Goal: Communication & Community: Answer question/provide support

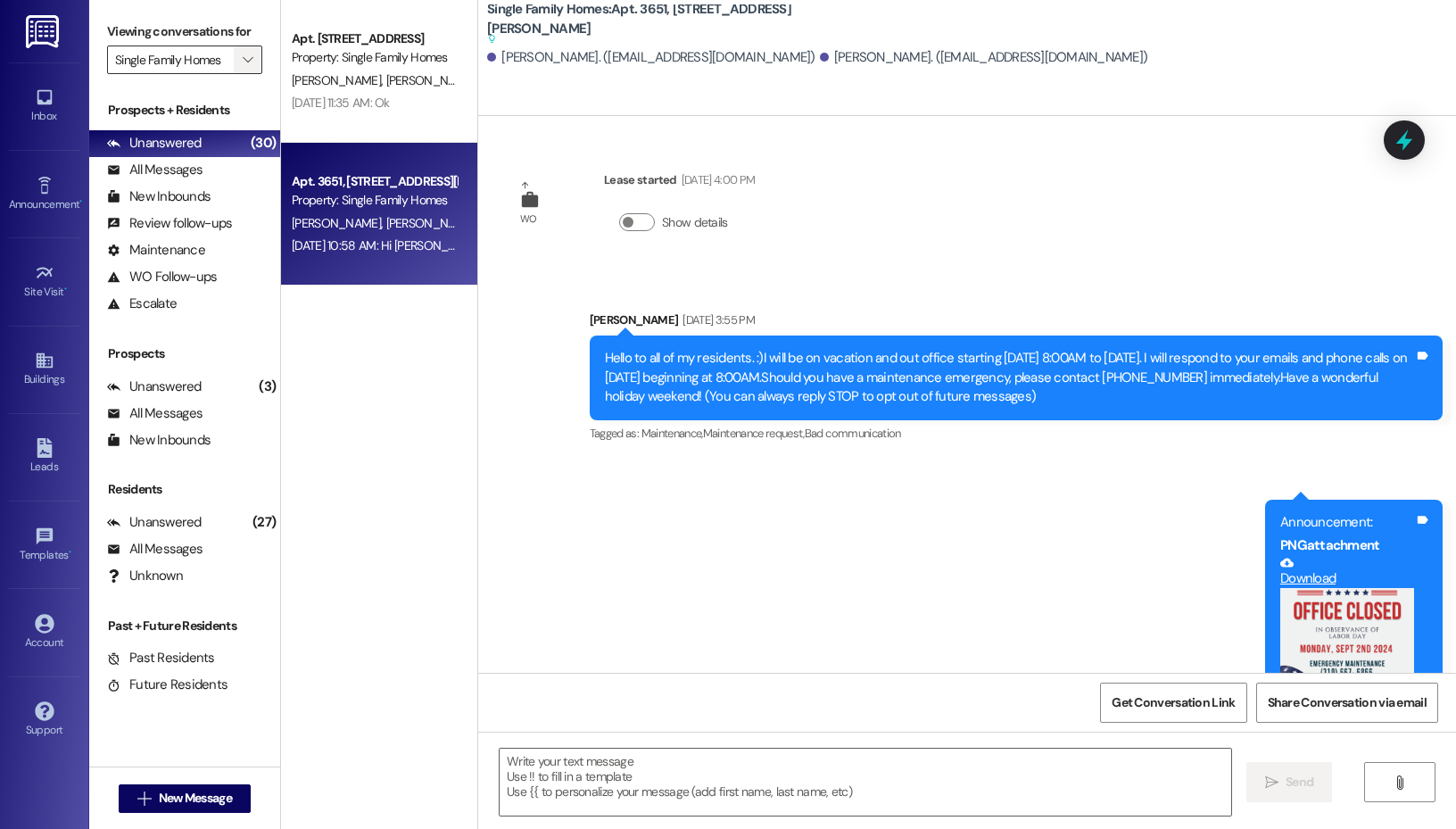
scroll to position [19632, 0]
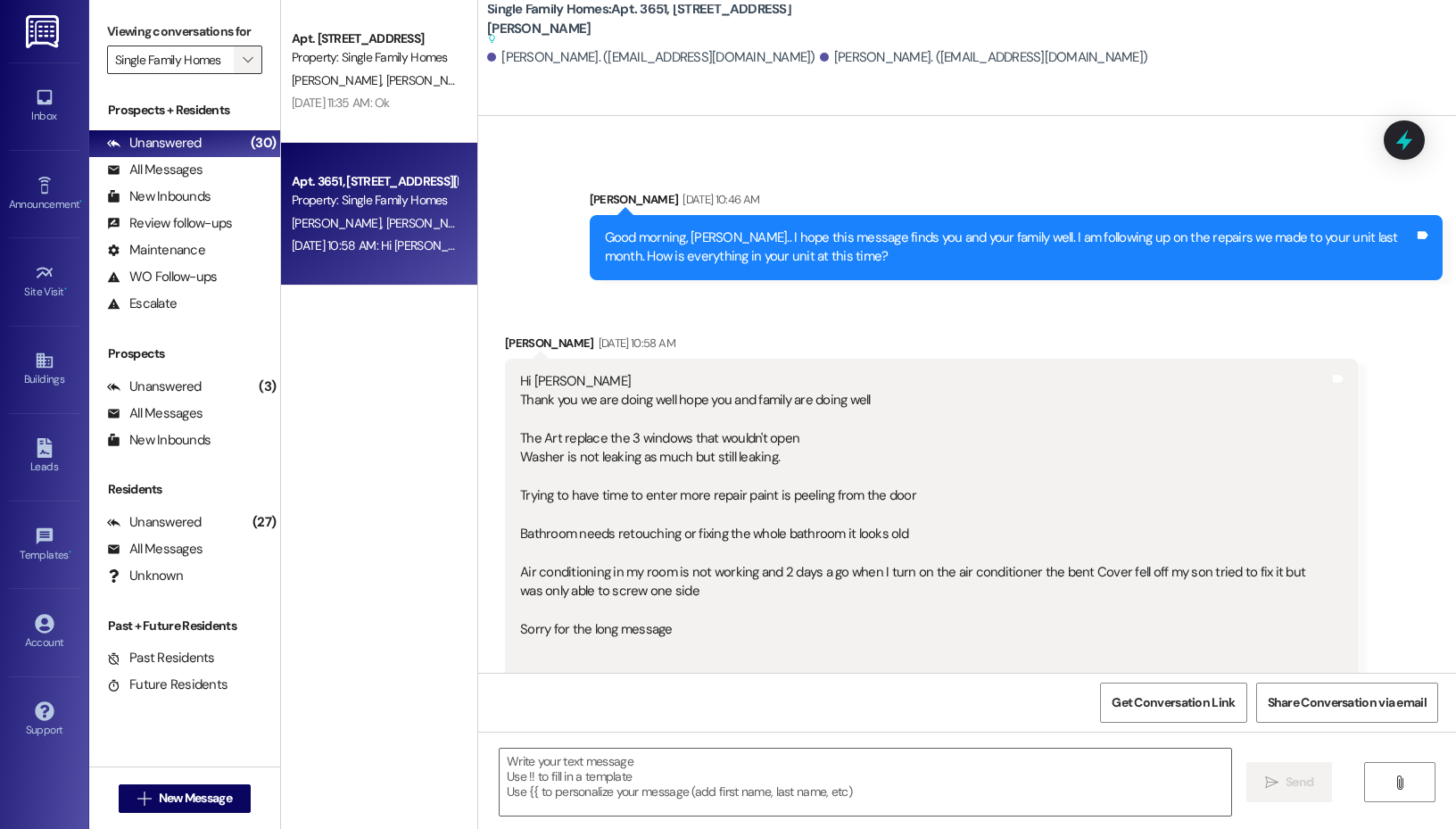
click at [234, 46] on button "" at bounding box center [248, 60] width 29 height 29
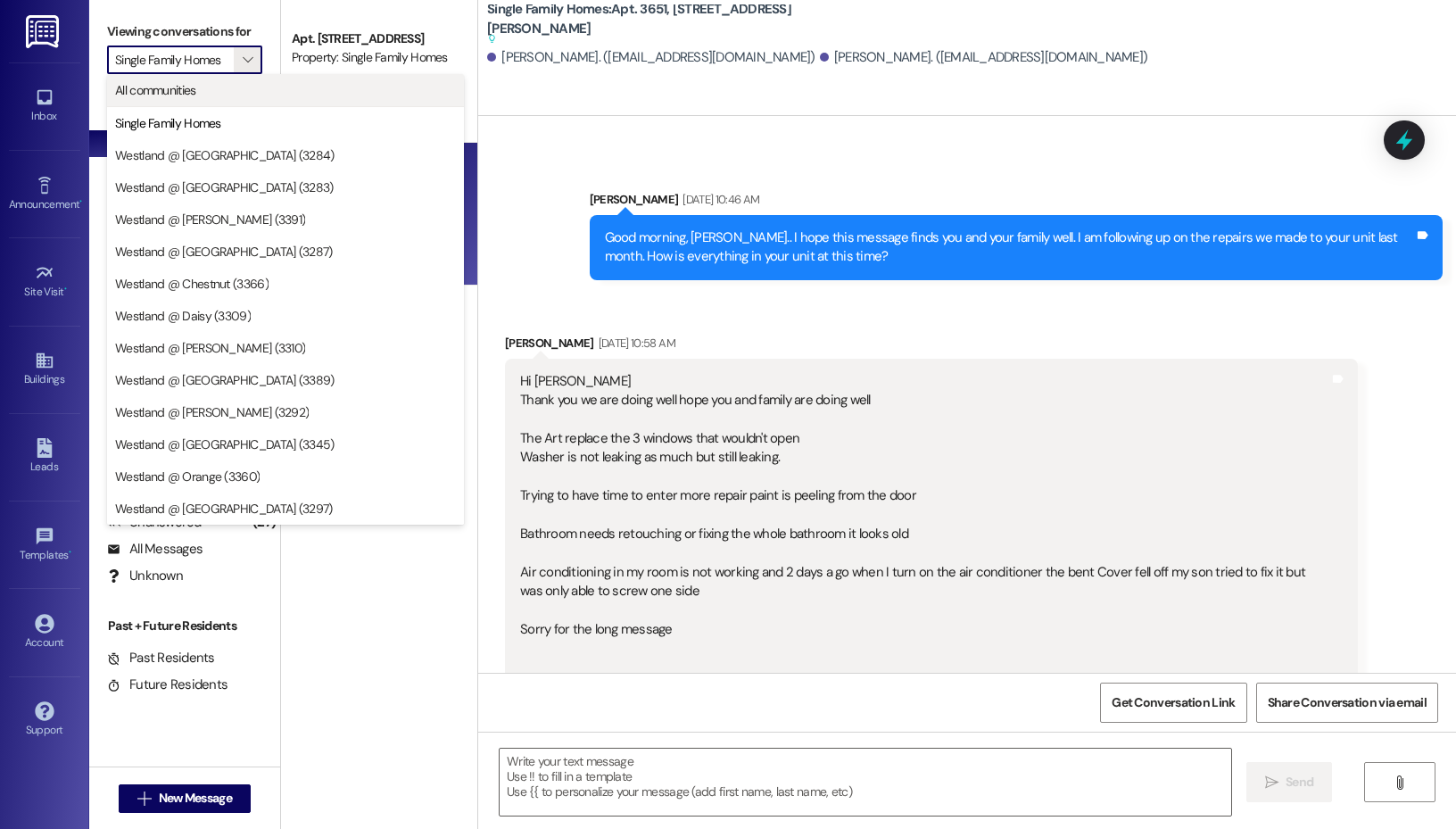
click at [236, 92] on span "All communities" at bounding box center [285, 90] width 341 height 18
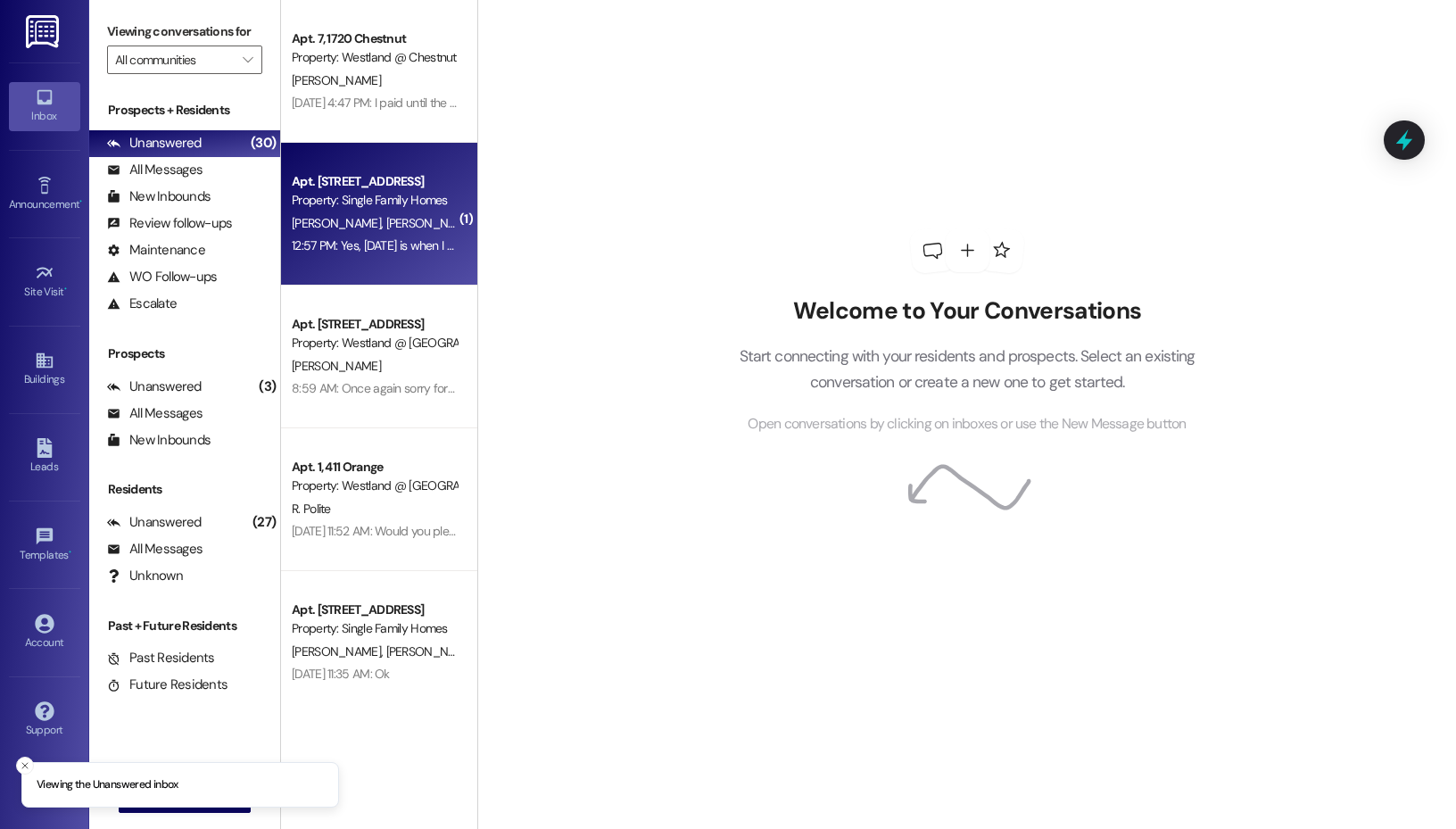
click at [407, 225] on div "[PERSON_NAME] [PERSON_NAME]" at bounding box center [374, 223] width 169 height 22
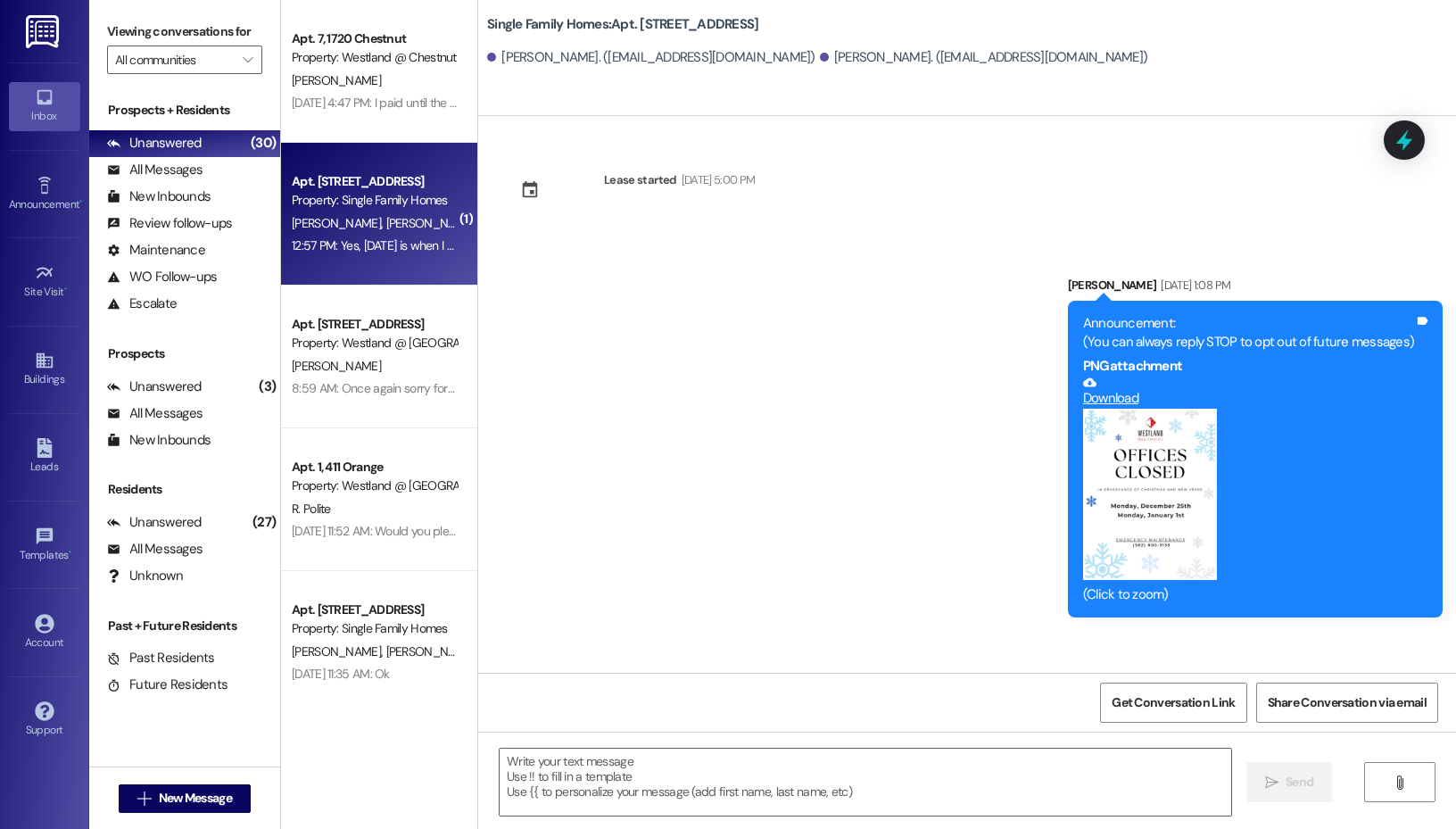
scroll to position [36636, 0]
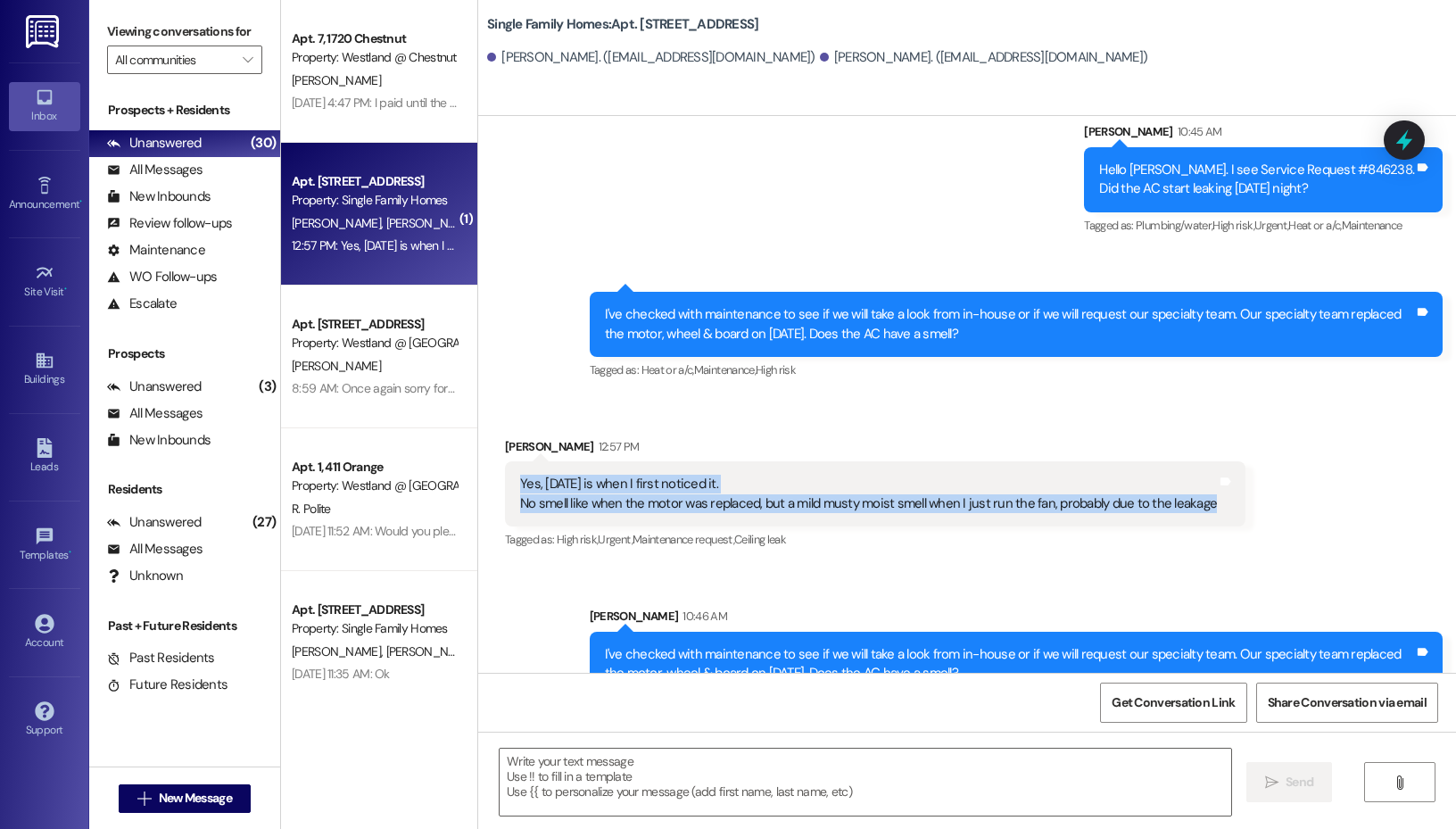
drag, startPoint x: 1204, startPoint y: 472, endPoint x: 520, endPoint y: 452, distance: 683.9
click at [520, 475] on div "Yes, [DATE] is when I first noticed it. No smell like when the motor was replac…" at bounding box center [868, 494] width 697 height 38
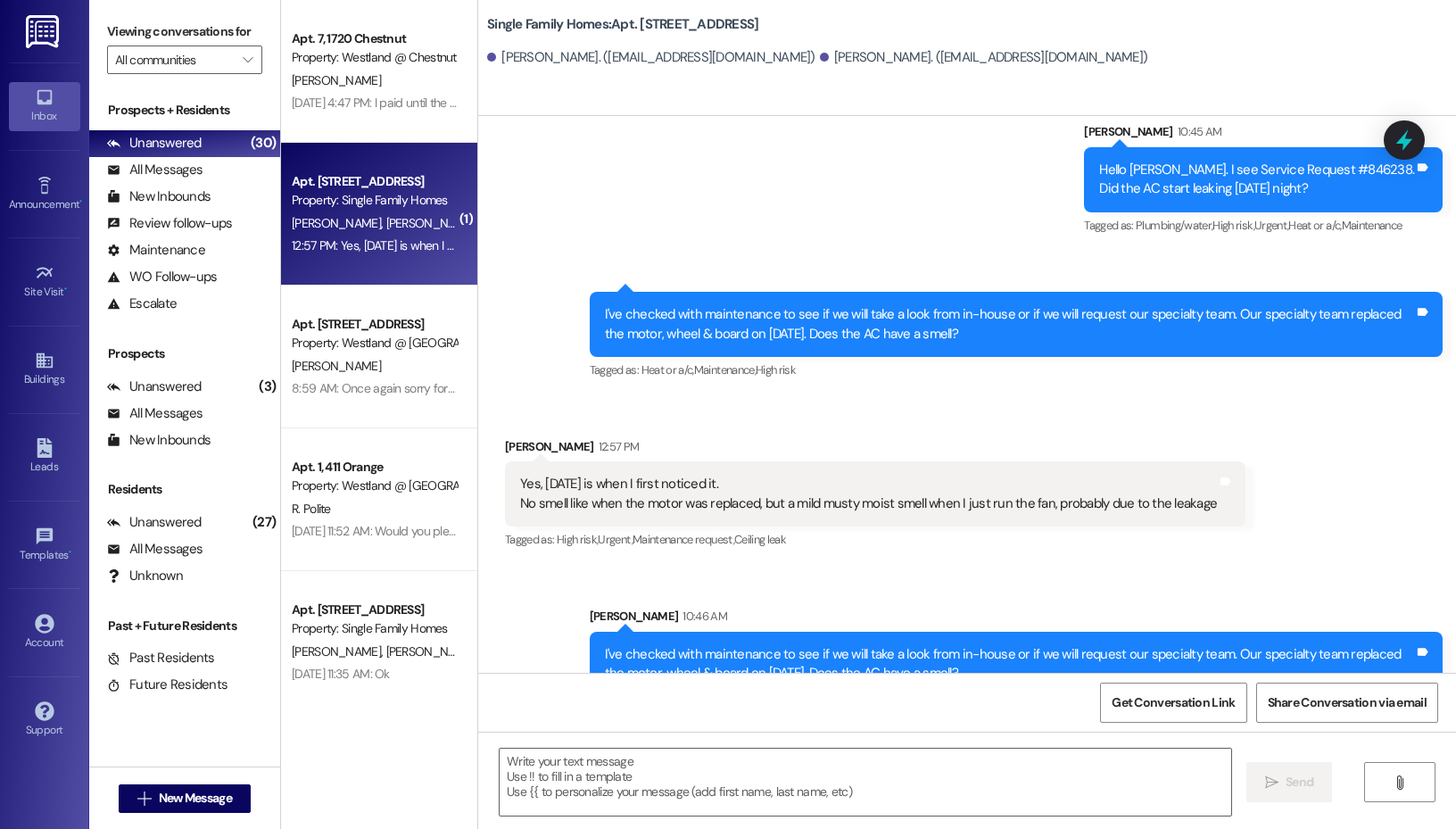
click at [770, 354] on div "Sent via SMS 10:46 AM [PERSON_NAME] 10:46 AM I've checked with maintenance to s…" at bounding box center [1016, 337] width 880 height 118
click at [744, 751] on textarea at bounding box center [866, 782] width 732 height 67
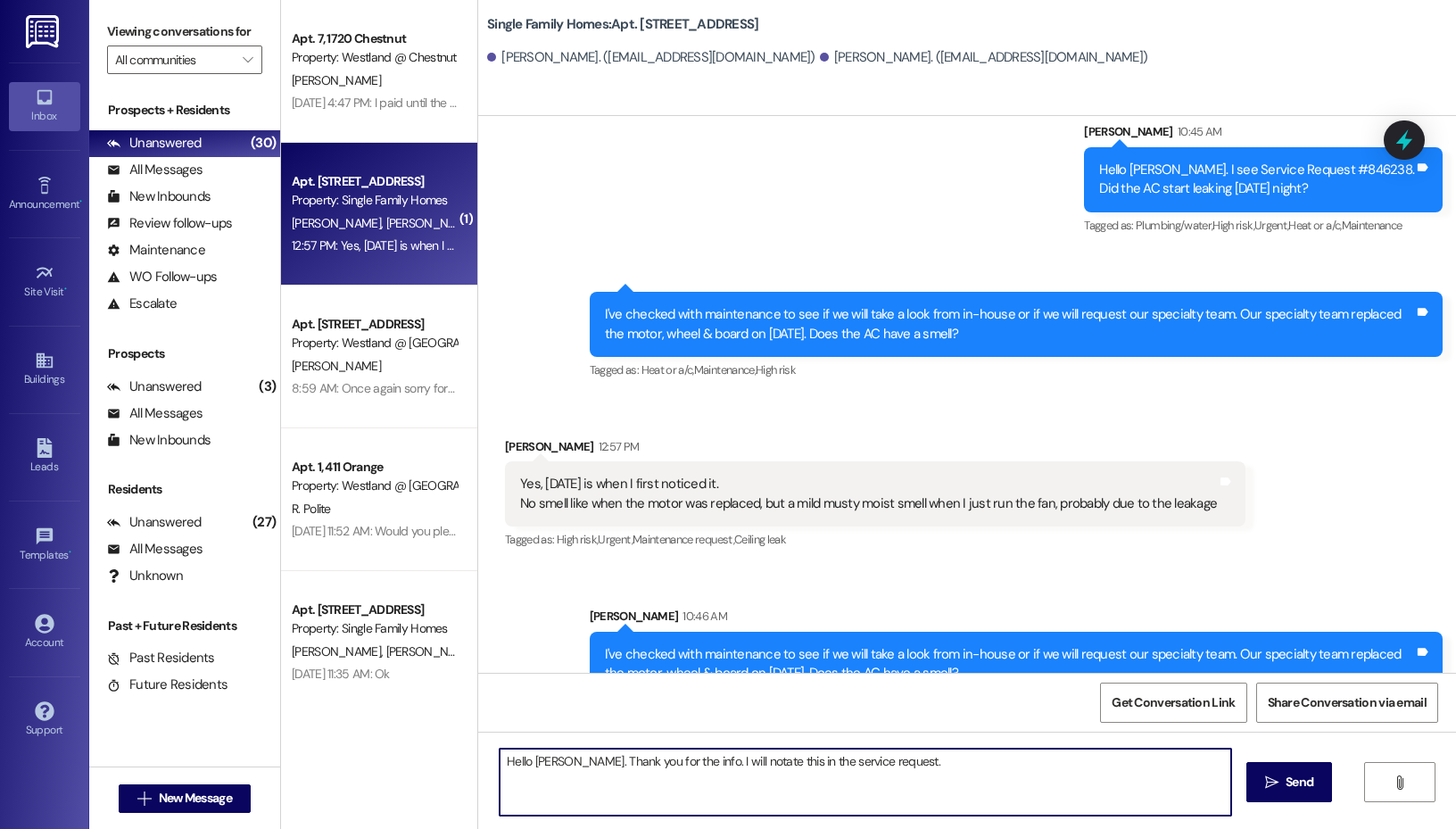
click at [919, 762] on textarea "Hello [PERSON_NAME]. Thank you for the info. I will notate this in the service …" at bounding box center [866, 782] width 732 height 67
click at [955, 785] on textarea "Hello [PERSON_NAME]. Thank you for the info. I will notate this in the service …" at bounding box center [866, 782] width 732 height 67
click at [1045, 783] on textarea "Hello [PERSON_NAME]. Thank you for the info. I will notate this in the service …" at bounding box center [866, 782] width 732 height 67
type textarea "Hello [PERSON_NAME]. Thank you for the info. I will notate this in the service …"
click at [973, 760] on textarea "Hello [PERSON_NAME]. Thank you for the info. I will notate this in the service …" at bounding box center [866, 782] width 732 height 67
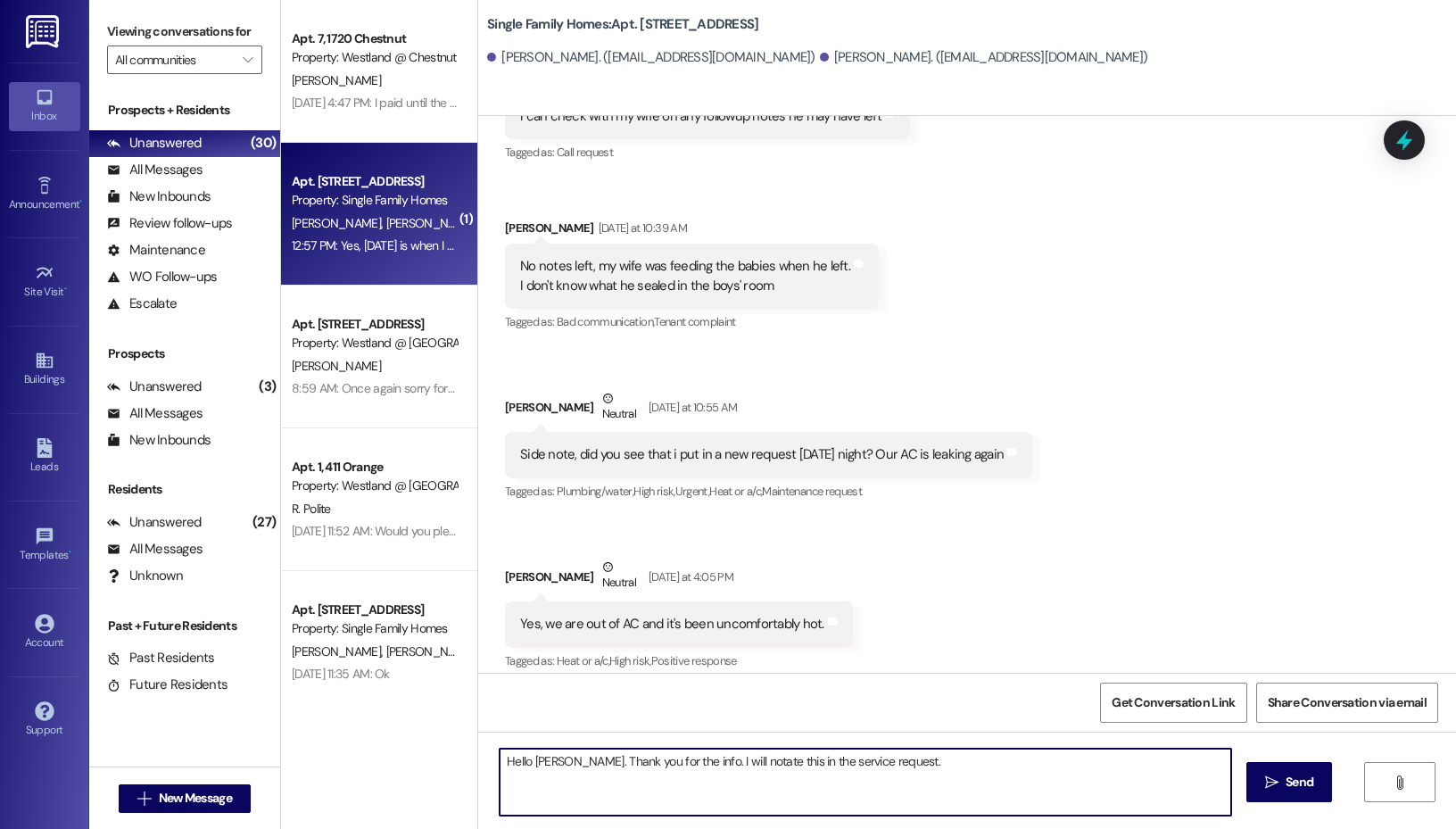
scroll to position [36053, 0]
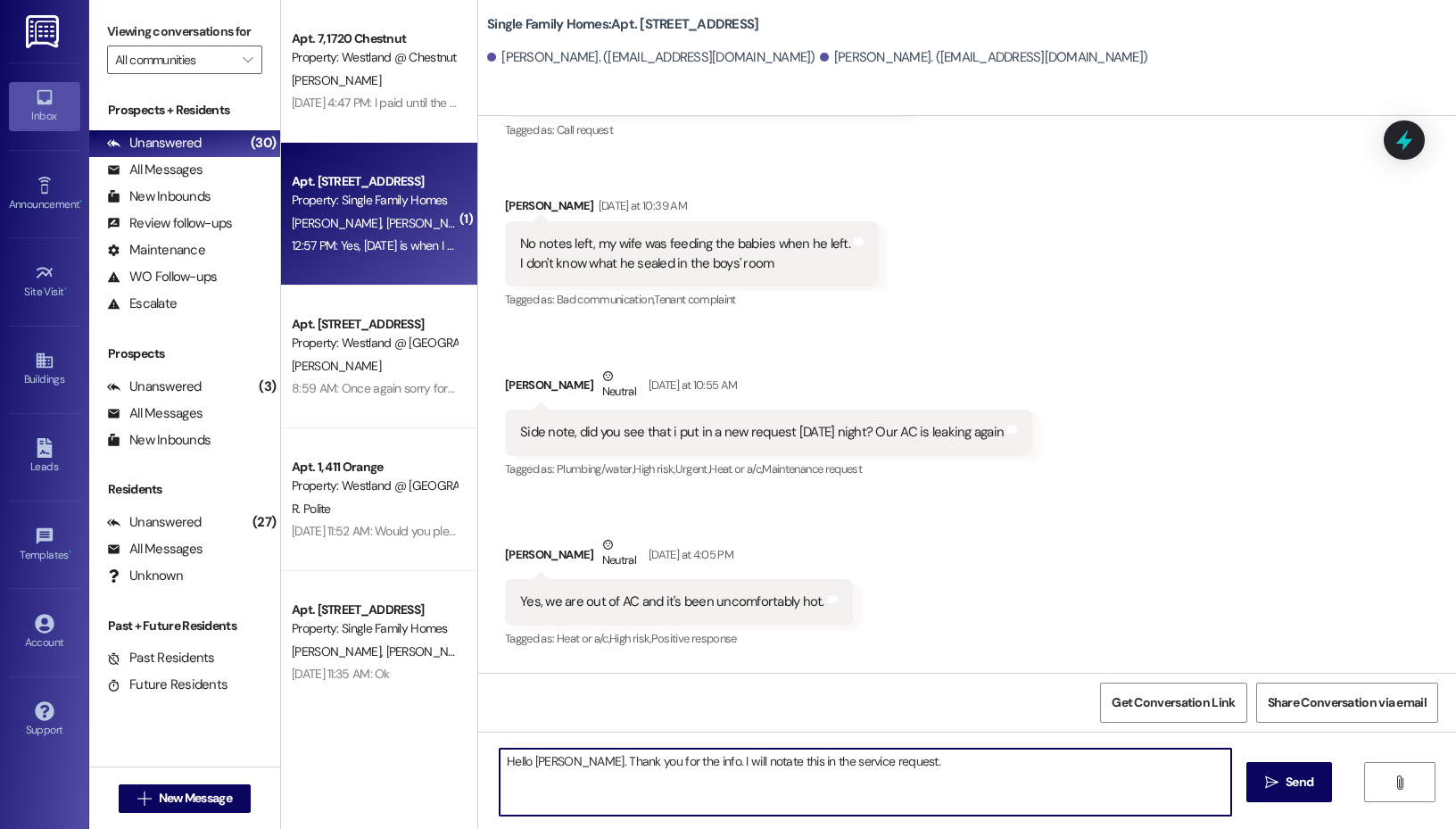
click at [681, 423] on div "Side note, did you see that i put in a new request [DATE] night? Our AC is leak…" at bounding box center [762, 432] width 484 height 19
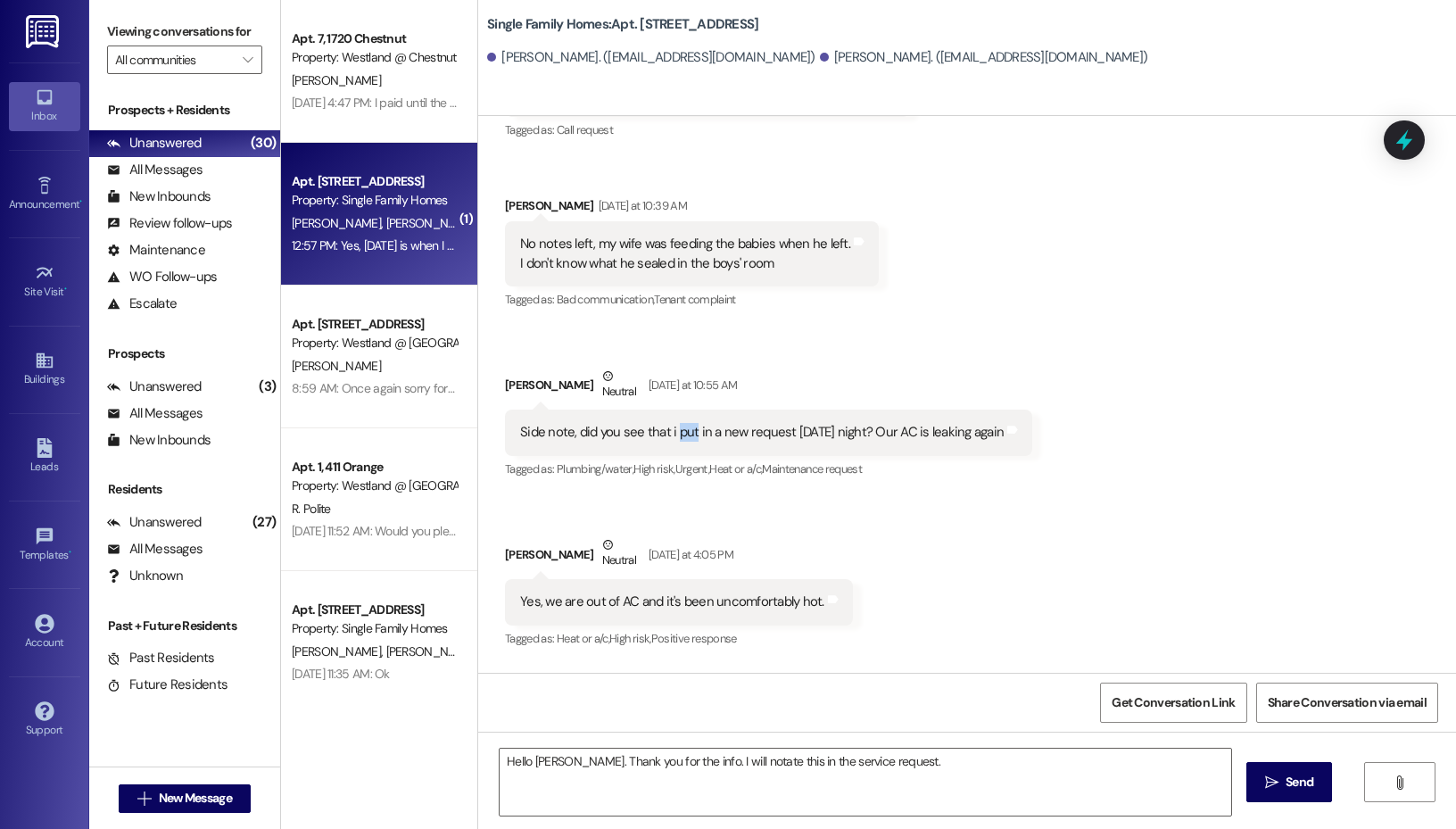
click at [681, 423] on div "Side note, did you see that i put in a new request [DATE] night? Our AC is leak…" at bounding box center [762, 432] width 484 height 19
copy div "Side note, did you see that i put in a new request [DATE] night? Our AC is leak…"
click at [888, 481] on div "Received via SMS [PERSON_NAME] [DATE] at 9:41 AM I can check with my wife on an…" at bounding box center [967, 335] width 978 height 659
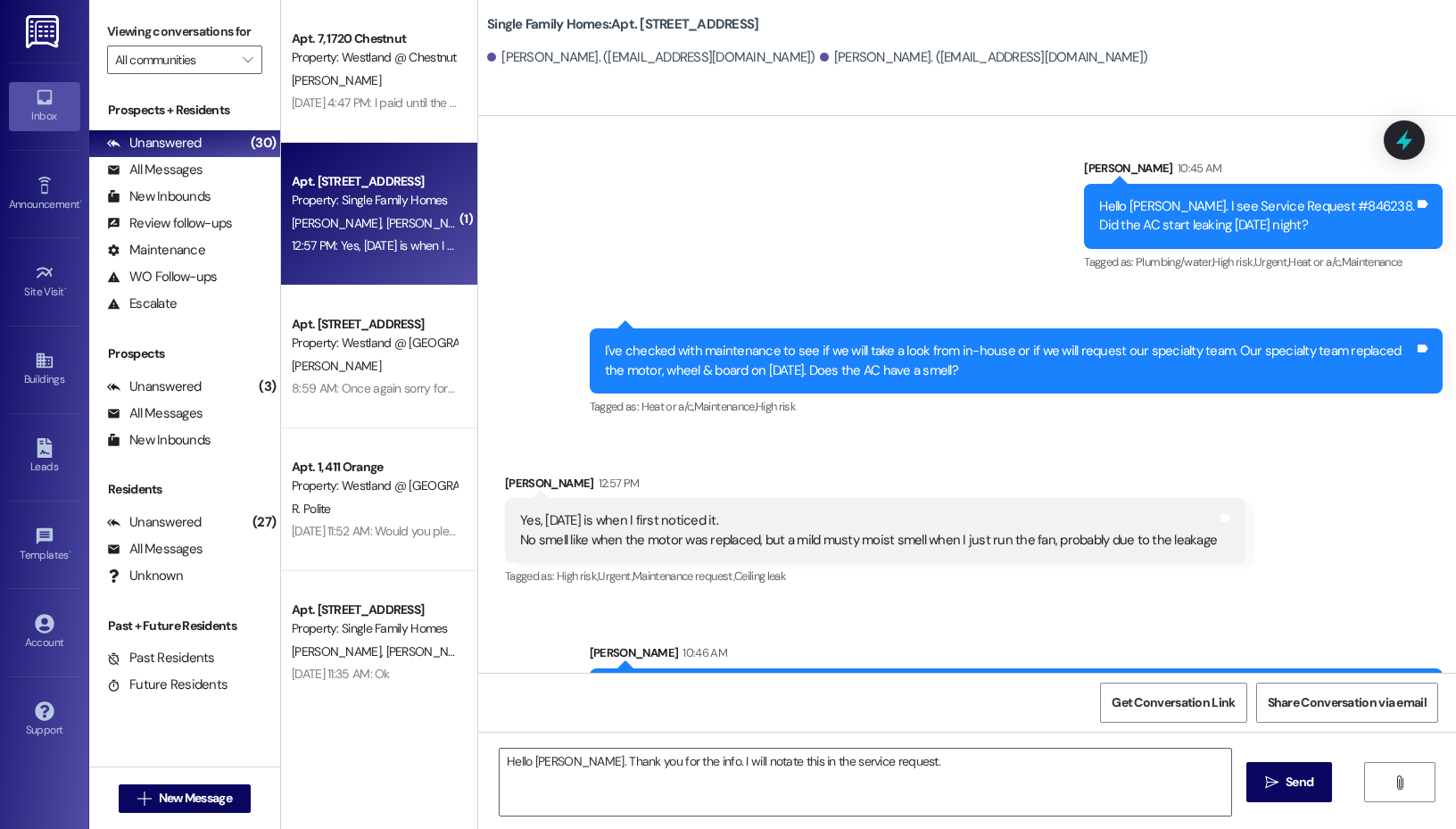
scroll to position [36636, 0]
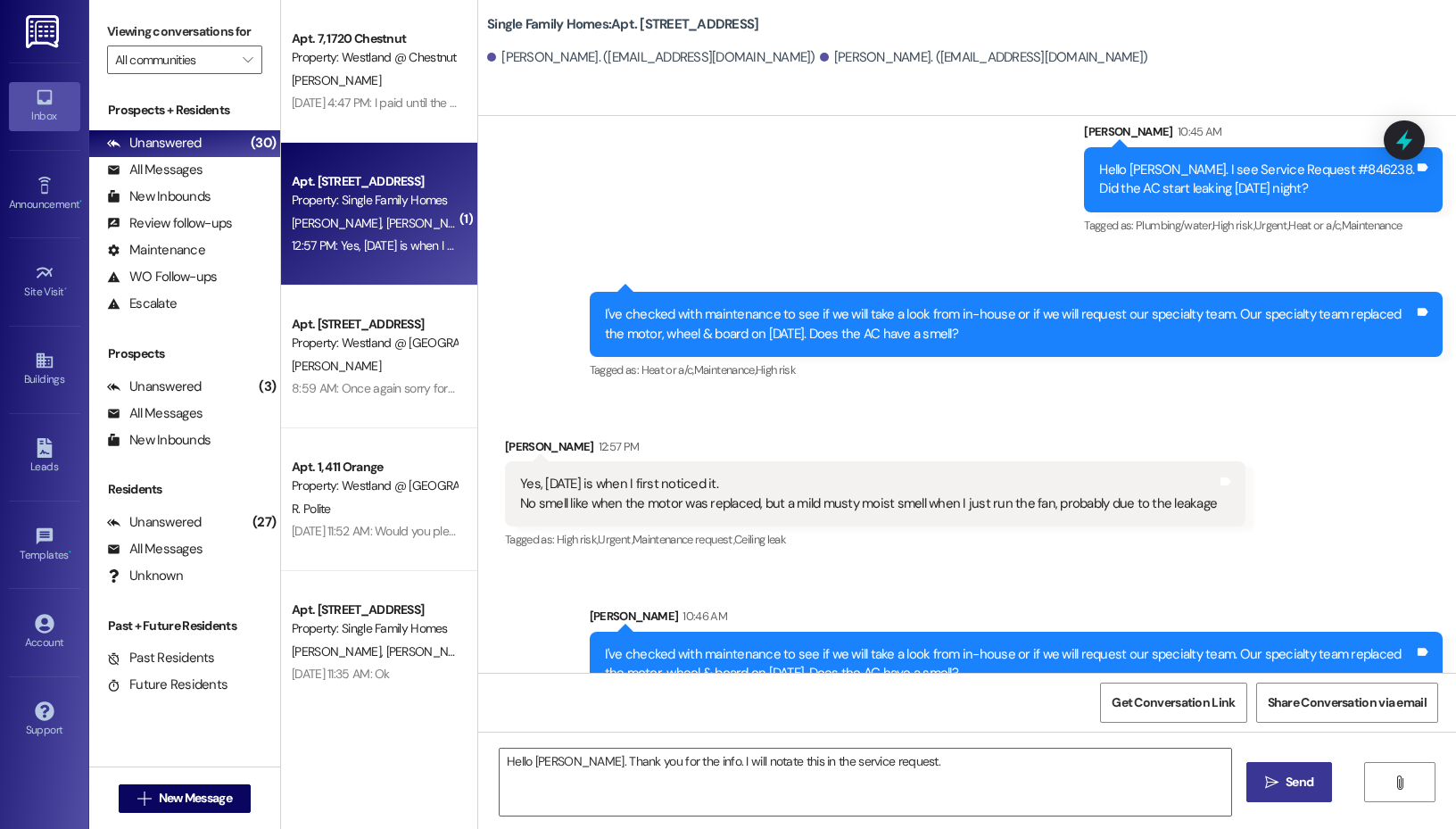
click at [1289, 784] on span "Send" at bounding box center [1300, 782] width 28 height 19
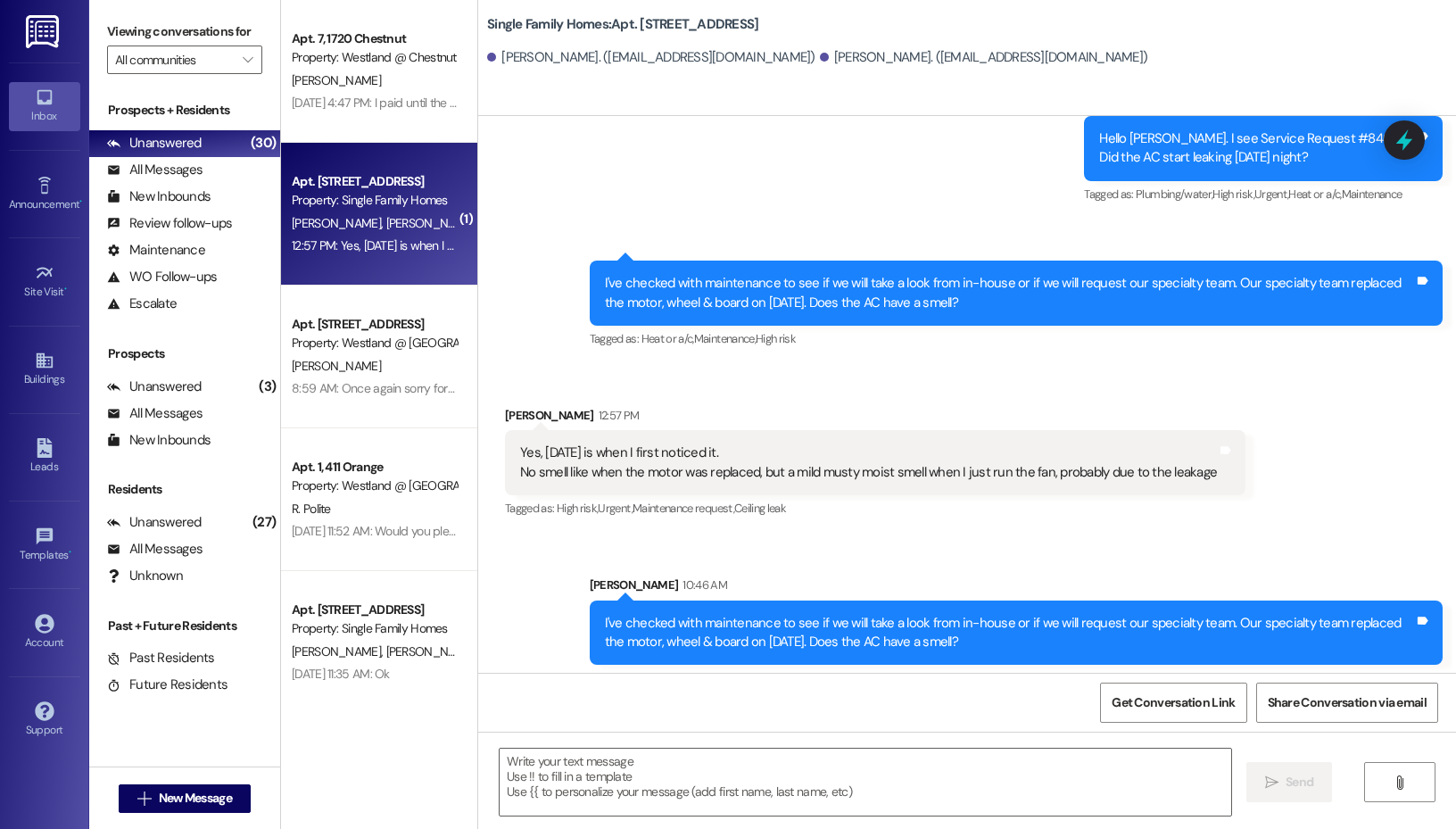
scroll to position [36760, 0]
